Goal: Find contact information: Find contact information

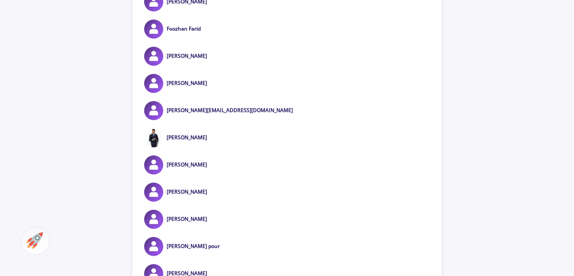
scroll to position [510, 0]
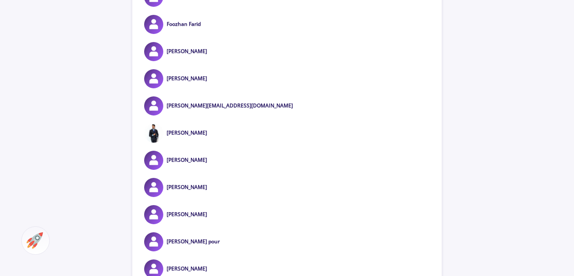
drag, startPoint x: 210, startPoint y: 105, endPoint x: 537, endPoint y: 146, distance: 329.9
drag, startPoint x: 235, startPoint y: 106, endPoint x: 167, endPoint y: 104, distance: 68.0
click at [167, 104] on div "farzaneh.jikoo@gmail.com" at bounding box center [286, 105] width 309 height 19
copy link "farzaneh.jikoo@gmail.com"
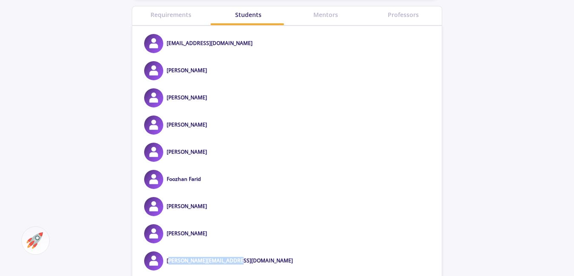
scroll to position [340, 0]
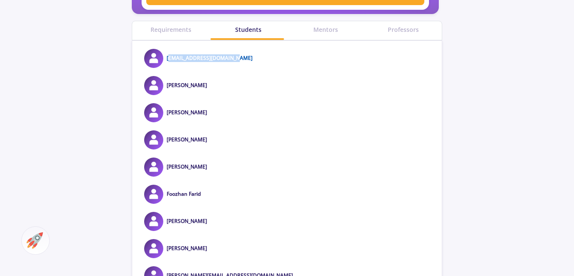
drag, startPoint x: 243, startPoint y: 57, endPoint x: 167, endPoint y: 60, distance: 76.1
click at [167, 60] on div "ramtin007bond@yahoo.com" at bounding box center [286, 58] width 309 height 19
copy link "ramtin007bond@yahoo.com"
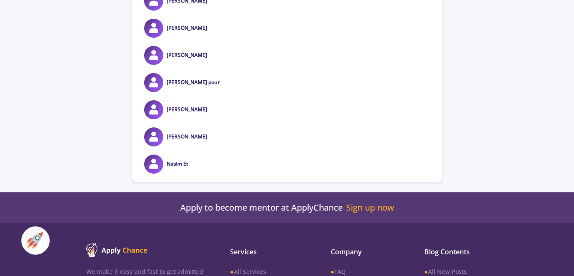
scroll to position [765, 0]
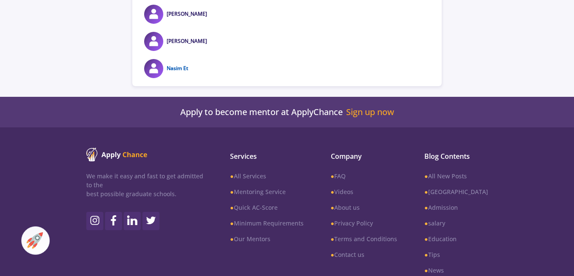
click at [178, 67] on link "Nasim Et" at bounding box center [178, 68] width 22 height 7
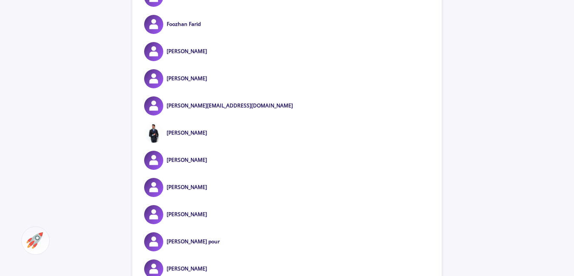
scroll to position [637, 0]
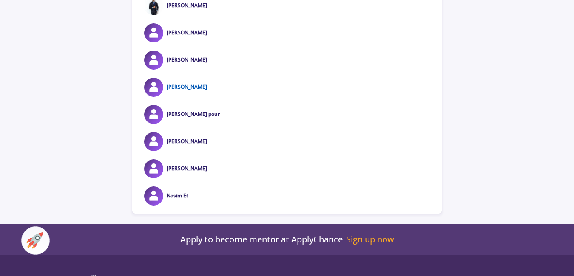
click at [195, 85] on link "Mohammad Feizbakhsh" at bounding box center [187, 86] width 40 height 7
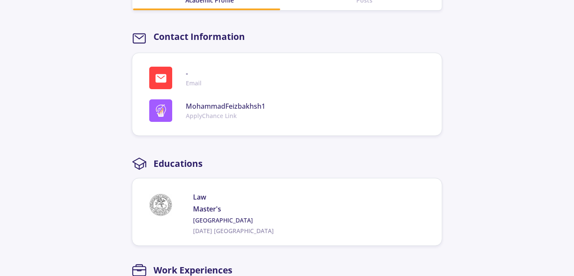
scroll to position [255, 0]
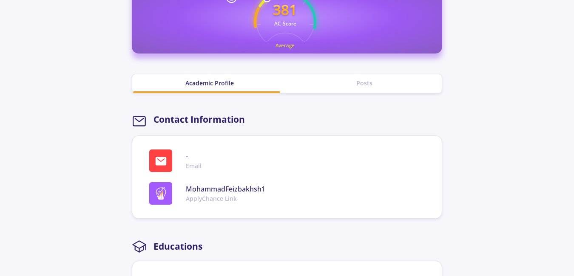
click at [221, 118] on h2 "Contact Information" at bounding box center [198, 119] width 91 height 11
drag, startPoint x: 221, startPoint y: 118, endPoint x: 180, endPoint y: 119, distance: 41.3
click at [180, 119] on h2 "Contact Information" at bounding box center [198, 119] width 91 height 11
click at [204, 81] on div "Academic Profile" at bounding box center [209, 83] width 155 height 9
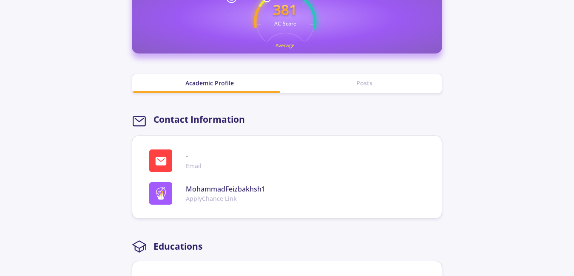
click at [361, 83] on div "Posts" at bounding box center [364, 83] width 155 height 9
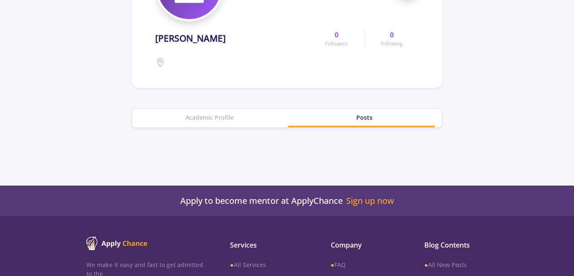
scroll to position [48, 0]
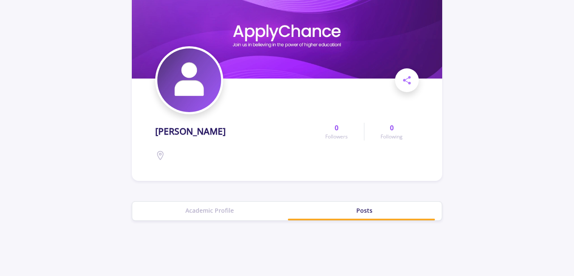
click at [194, 133] on h1 "Mohammad Feizbakhsh" at bounding box center [190, 131] width 71 height 11
click at [186, 75] on img at bounding box center [189, 80] width 64 height 64
click at [285, 35] on img at bounding box center [287, 35] width 310 height 86
click at [202, 212] on div "Academic Profile" at bounding box center [209, 210] width 155 height 9
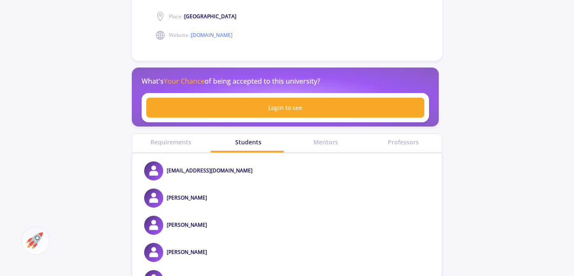
scroll to position [255, 0]
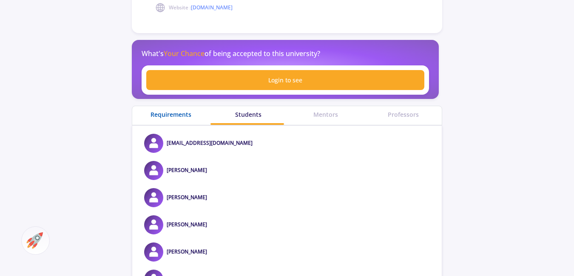
click at [174, 113] on div "Requirements" at bounding box center [170, 114] width 77 height 9
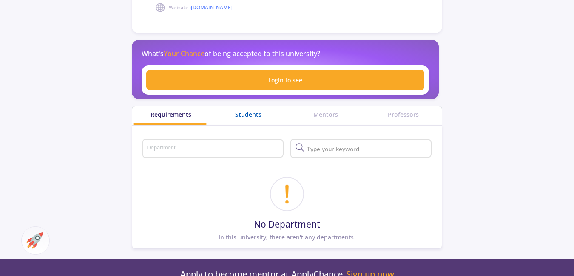
click at [251, 113] on div "Students" at bounding box center [248, 114] width 77 height 9
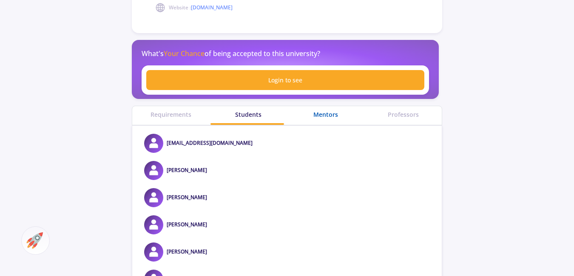
click at [324, 113] on div "Mentors" at bounding box center [325, 114] width 77 height 9
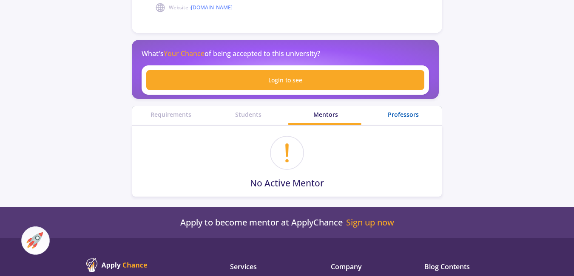
click at [398, 112] on div "Professors" at bounding box center [402, 114] width 77 height 9
click at [171, 113] on div "Requirements" at bounding box center [170, 114] width 77 height 9
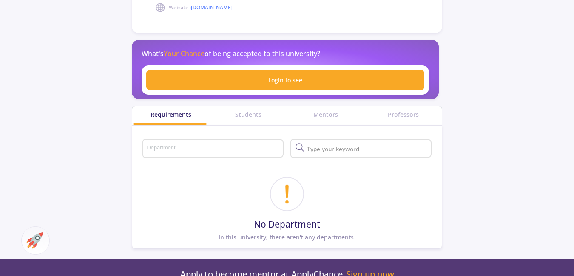
click at [225, 147] on input "Department" at bounding box center [214, 149] width 135 height 8
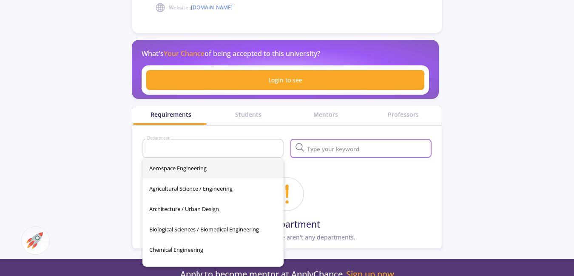
click at [342, 147] on input "text" at bounding box center [367, 149] width 125 height 8
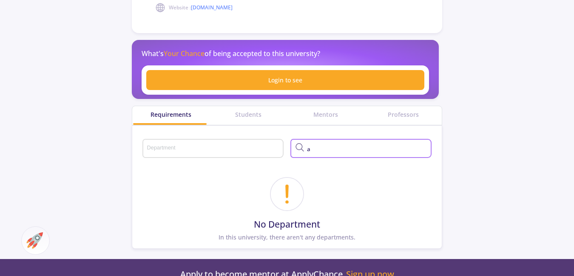
type input "a"
click at [299, 147] on icon at bounding box center [300, 147] width 10 height 10
click at [234, 152] on input "Department" at bounding box center [214, 149] width 135 height 8
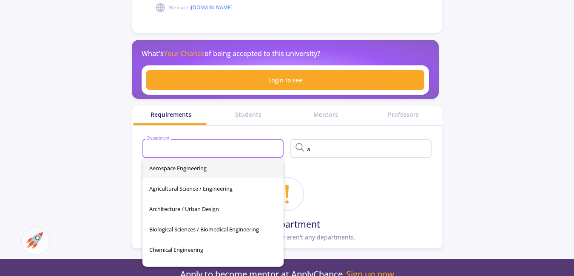
click at [197, 166] on span "Aerospace Engineering" at bounding box center [212, 168] width 127 height 20
type input "Aerospace Engineering"
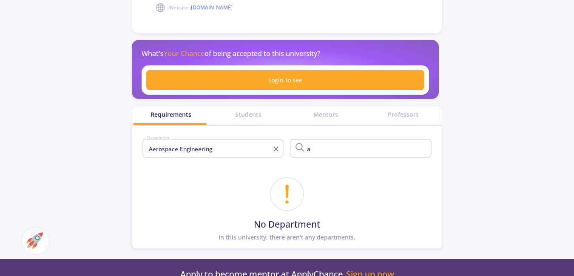
click at [299, 146] on icon at bounding box center [300, 147] width 10 height 10
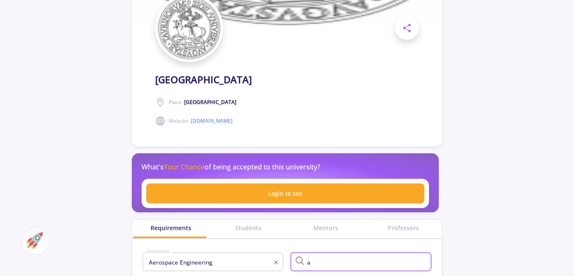
scroll to position [255, 0]
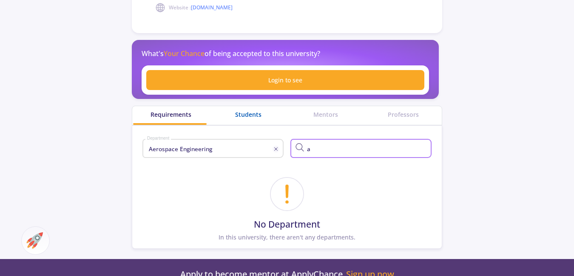
click at [246, 110] on div "Students" at bounding box center [248, 114] width 77 height 9
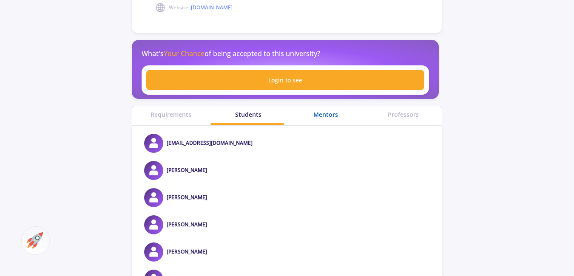
click at [329, 113] on div "Mentors" at bounding box center [325, 114] width 77 height 9
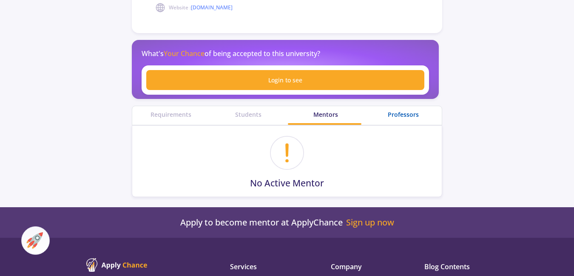
click at [409, 116] on div "Professors" at bounding box center [402, 114] width 77 height 9
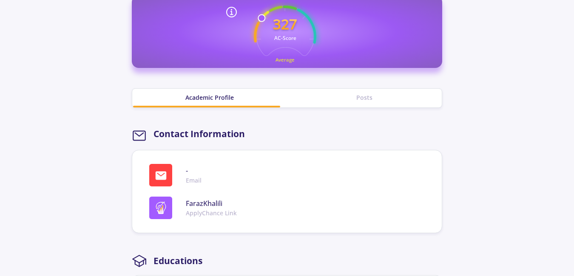
scroll to position [297, 0]
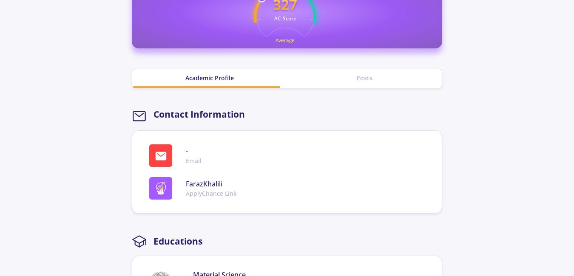
click at [194, 112] on h2 "Contact Information" at bounding box center [198, 114] width 91 height 11
drag, startPoint x: 194, startPoint y: 112, endPoint x: 145, endPoint y: 114, distance: 48.5
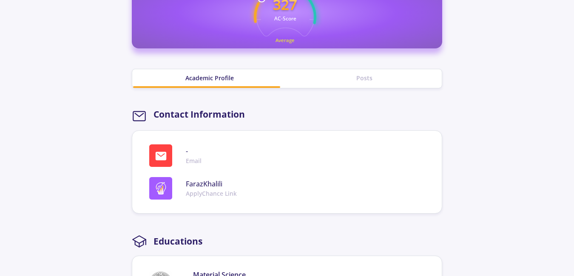
click at [145, 114] on rect at bounding box center [139, 116] width 12 height 9
click at [136, 116] on icon at bounding box center [139, 116] width 15 height 15
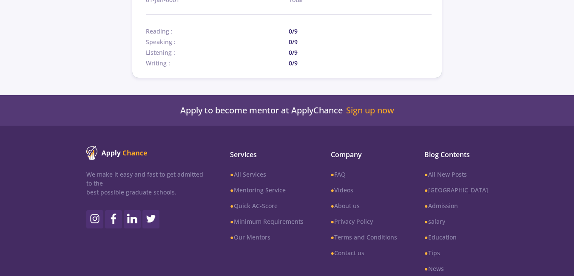
scroll to position [1087, 0]
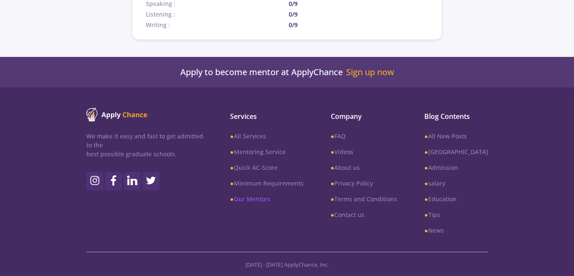
click at [276, 201] on link "● Our Mentors" at bounding box center [266, 199] width 73 height 9
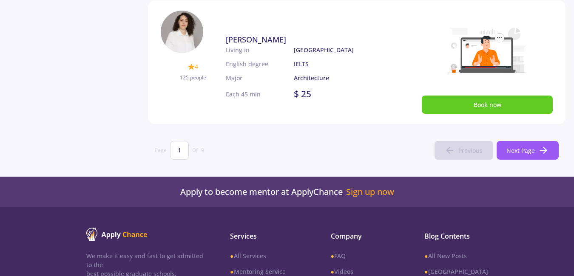
scroll to position [637, 0]
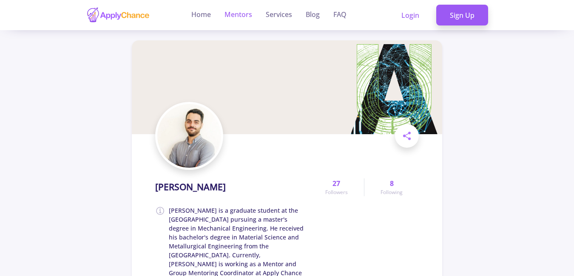
click at [233, 9] on link "Mentors" at bounding box center [238, 15] width 28 height 30
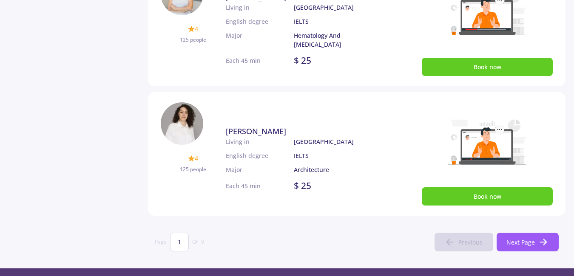
scroll to position [510, 0]
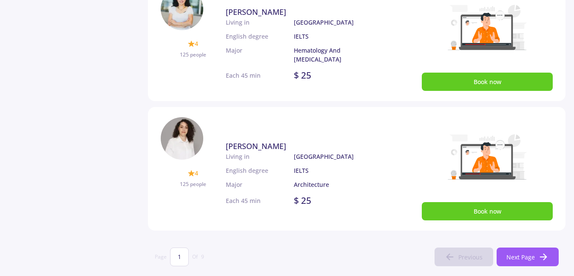
click at [250, 144] on span "[PERSON_NAME]" at bounding box center [256, 146] width 60 height 10
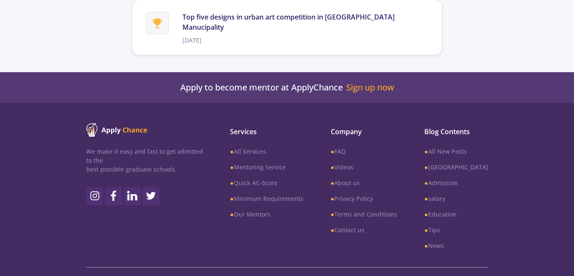
scroll to position [1986, 0]
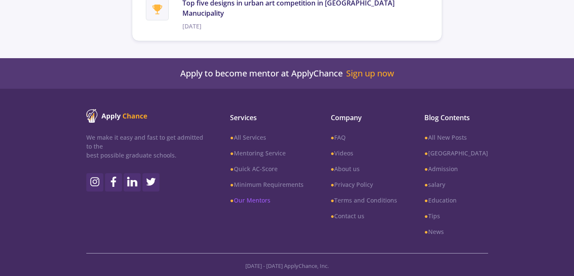
click at [269, 201] on link "● Our Mentors" at bounding box center [266, 200] width 73 height 9
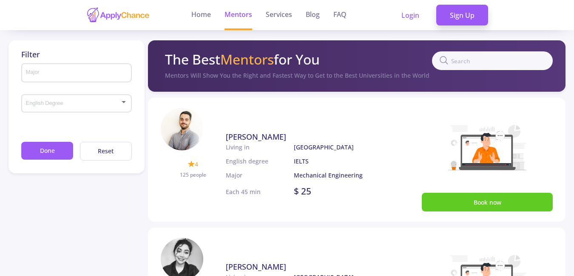
click at [487, 57] on input "text" at bounding box center [492, 60] width 121 height 19
type input "lee"
click at [447, 60] on icon at bounding box center [444, 60] width 10 height 10
click at [447, 56] on icon at bounding box center [444, 60] width 10 height 10
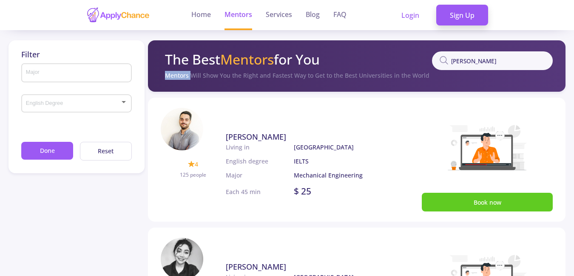
click at [447, 56] on icon at bounding box center [444, 60] width 10 height 10
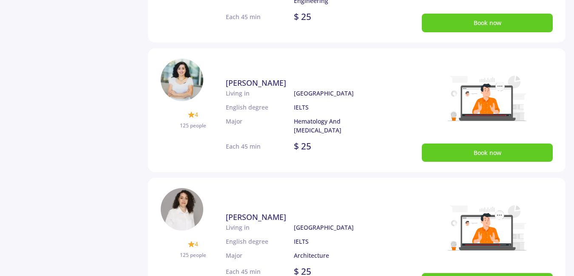
scroll to position [566, 0]
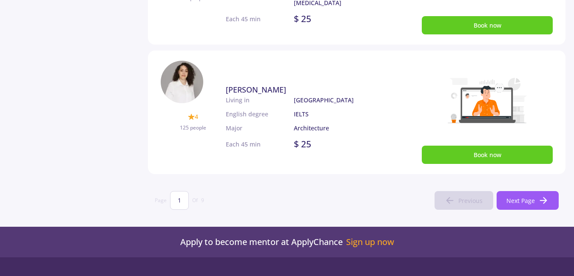
click at [255, 88] on span "[PERSON_NAME]" at bounding box center [256, 90] width 60 height 10
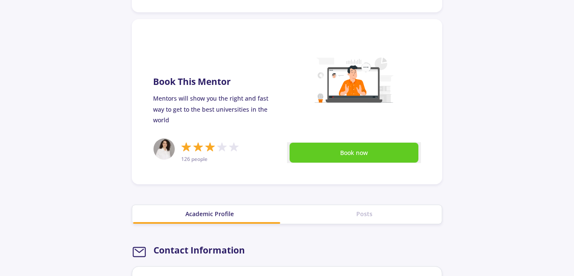
scroll to position [425, 0]
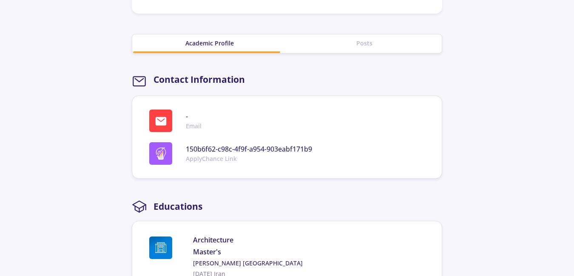
click at [193, 125] on span "Email" at bounding box center [194, 126] width 16 height 9
drag, startPoint x: 193, startPoint y: 125, endPoint x: 159, endPoint y: 121, distance: 34.2
click at [159, 121] on icon at bounding box center [161, 121] width 11 height 8
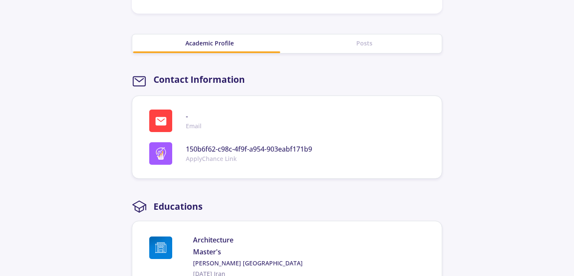
click at [192, 80] on h2 "Contact Information" at bounding box center [198, 79] width 91 height 11
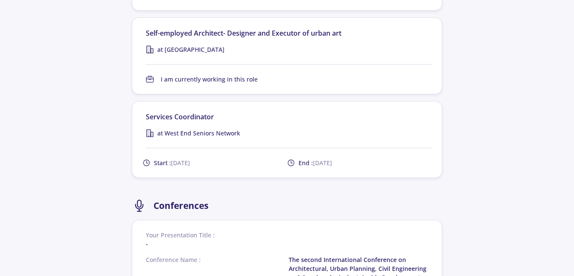
scroll to position [0, 0]
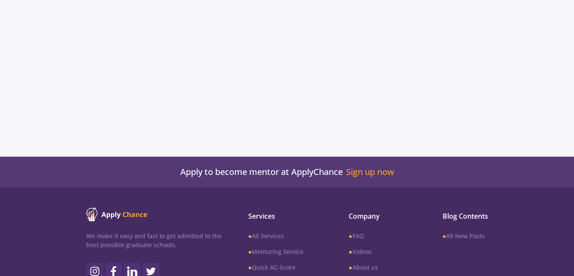
scroll to position [170, 0]
